Goal: Find specific page/section: Find specific page/section

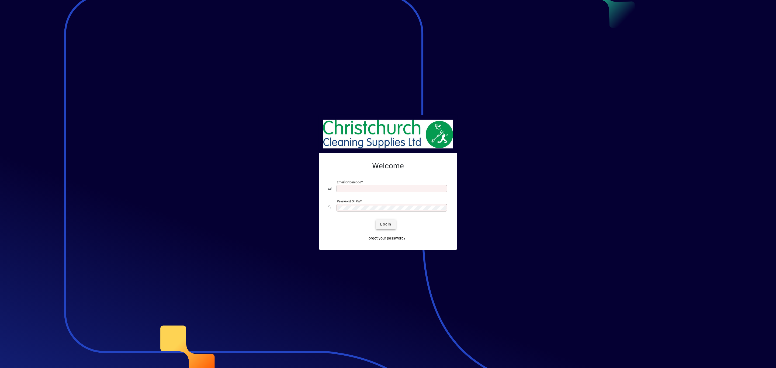
type input "**********"
click at [392, 226] on span "submit" at bounding box center [386, 224] width 20 height 13
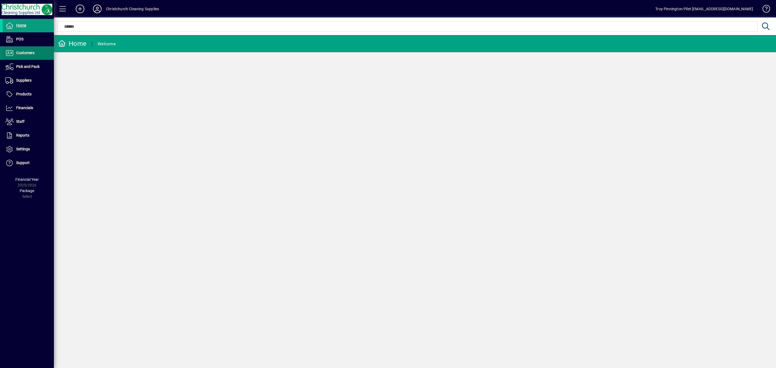
click at [25, 52] on span "Customers" at bounding box center [25, 53] width 18 height 4
